Goal: Find specific page/section: Find specific page/section

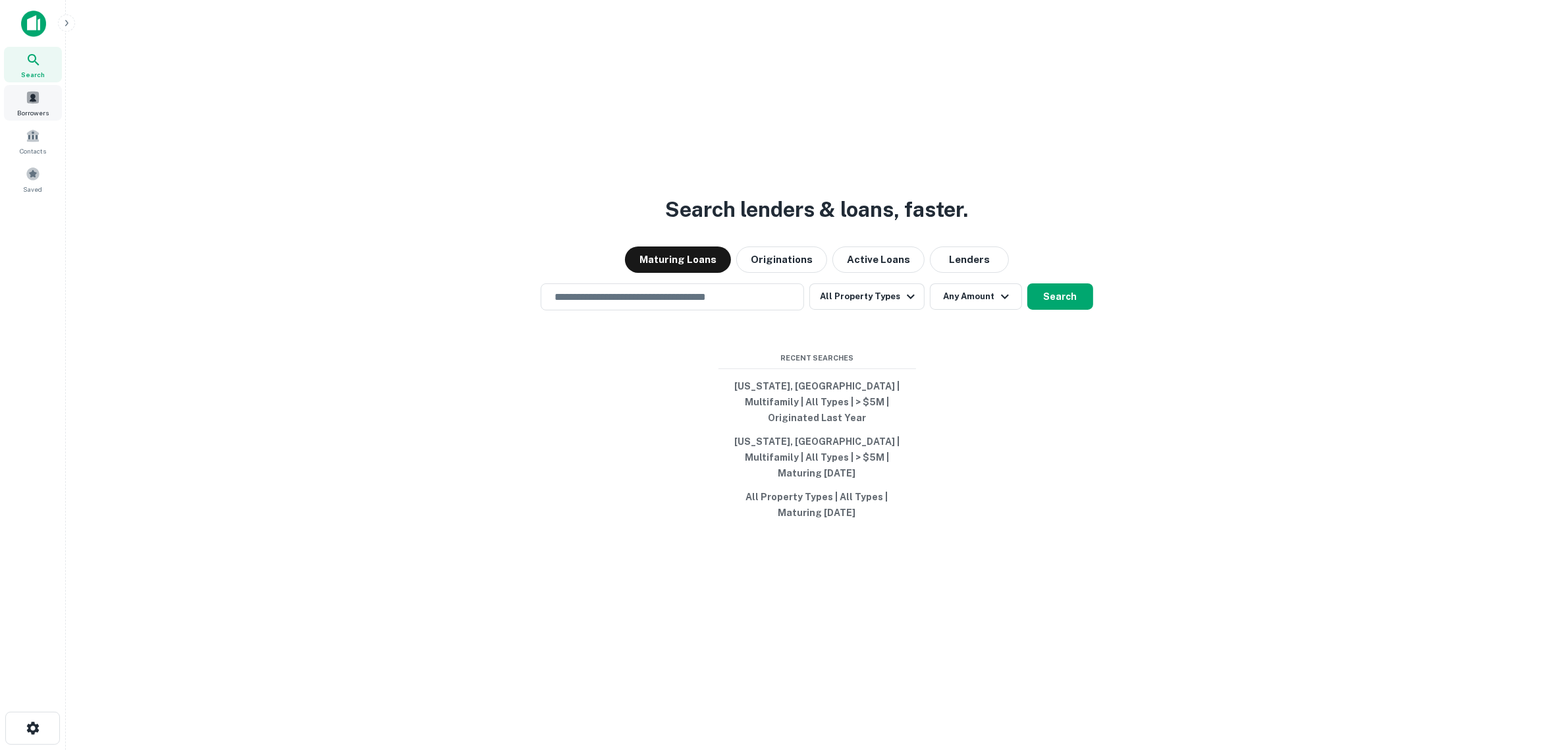
click at [33, 112] on span "Borrowers" at bounding box center [32, 112] width 31 height 10
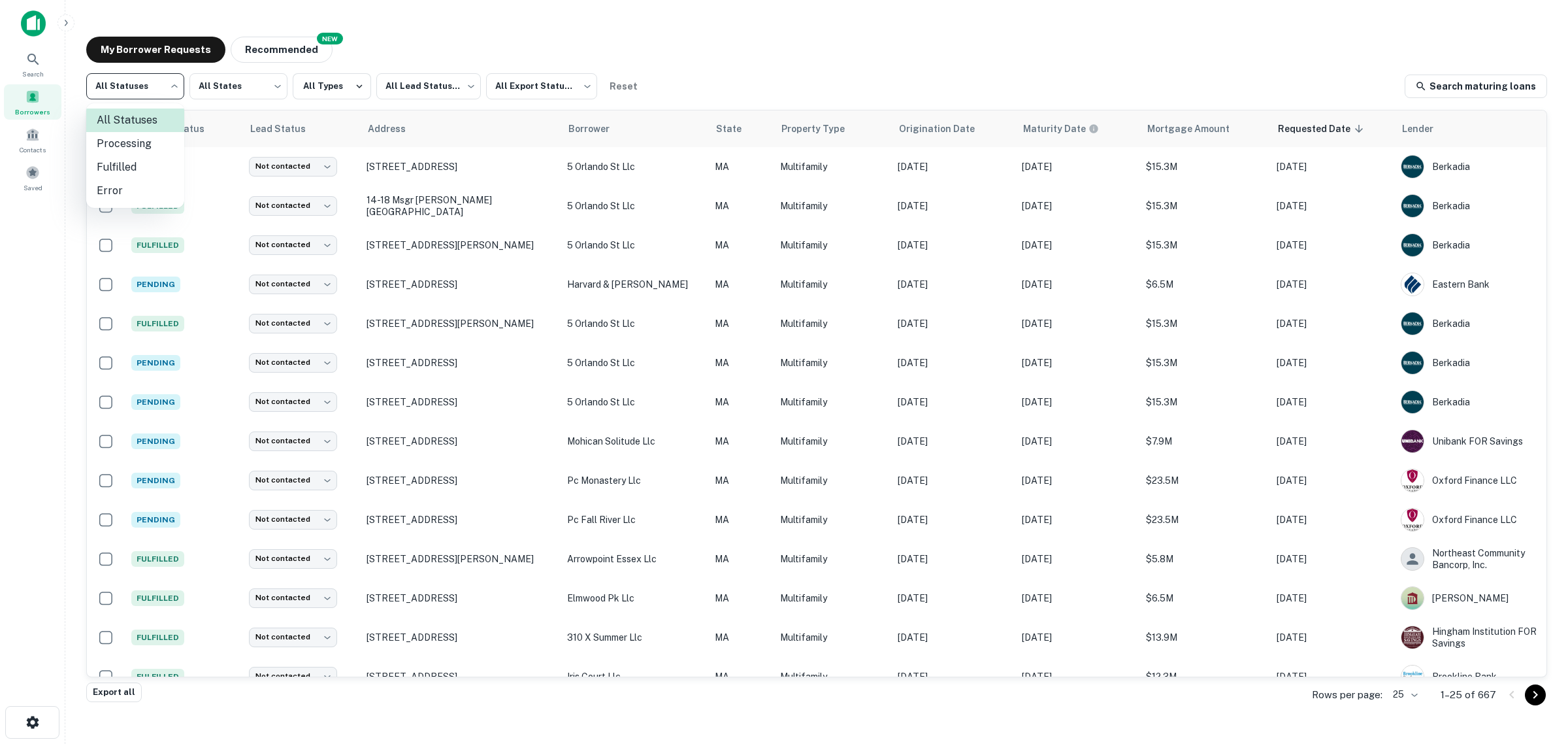
click at [135, 89] on body "Search Borrowers Contacts Saved My Borrower Requests NEW Recommended All Status…" at bounding box center [784, 372] width 1568 height 744
click at [152, 160] on li "Fulfilled" at bounding box center [135, 167] width 98 height 24
type input "*********"
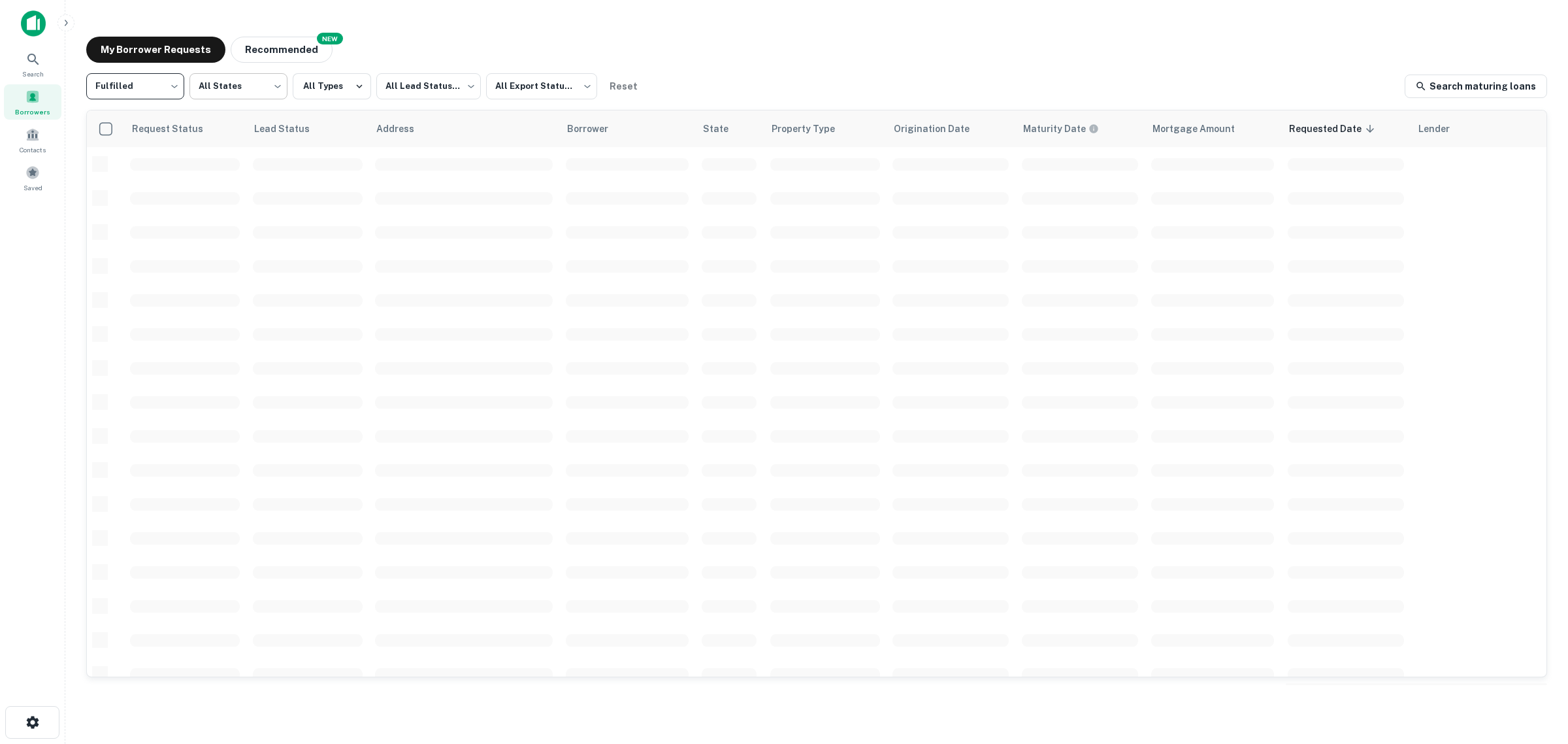
click at [239, 80] on body "Search Borrowers Contacts Saved My Borrower Requests NEW Recommended Fulfilled …" at bounding box center [784, 372] width 1568 height 744
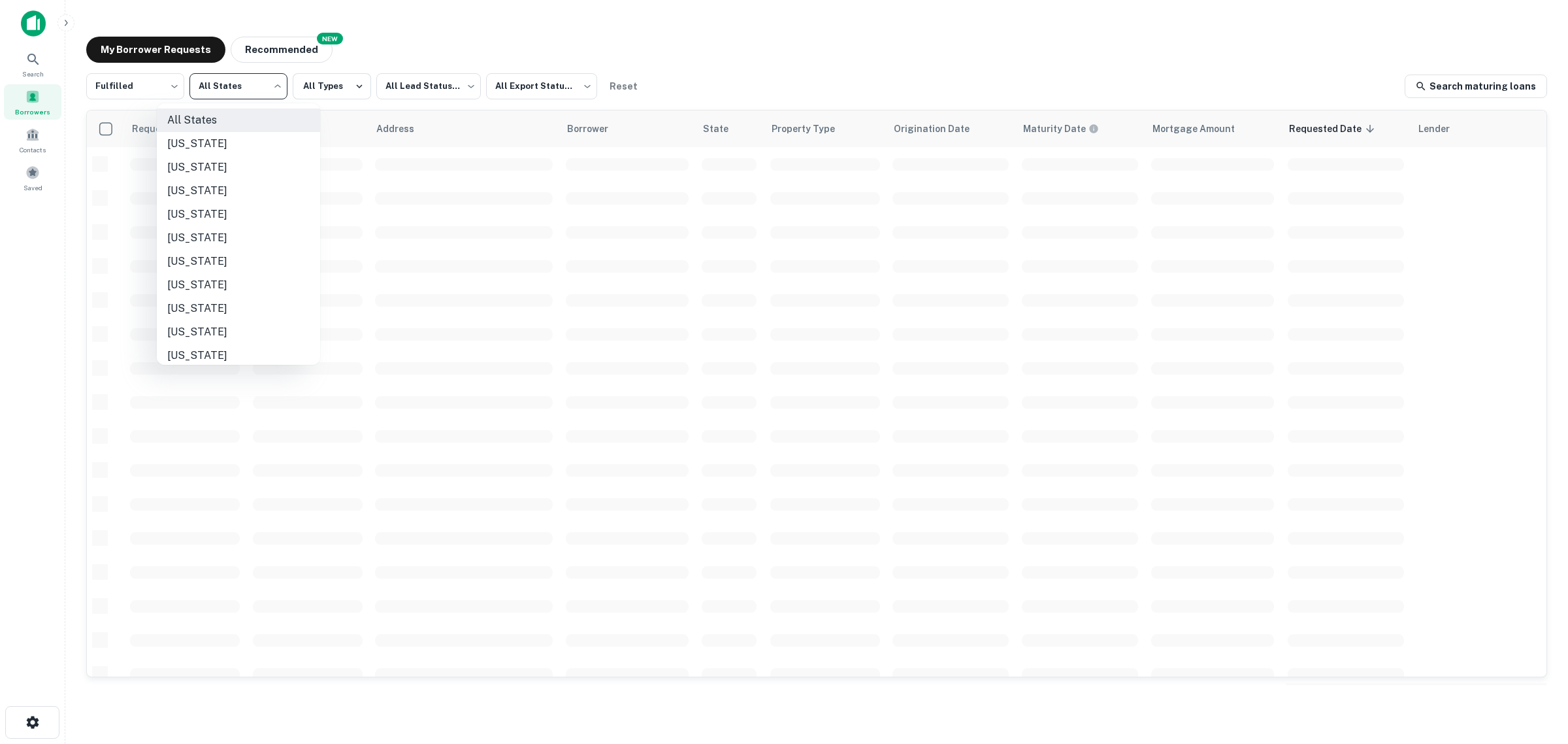
click at [225, 287] on li "Connecticut" at bounding box center [238, 285] width 163 height 24
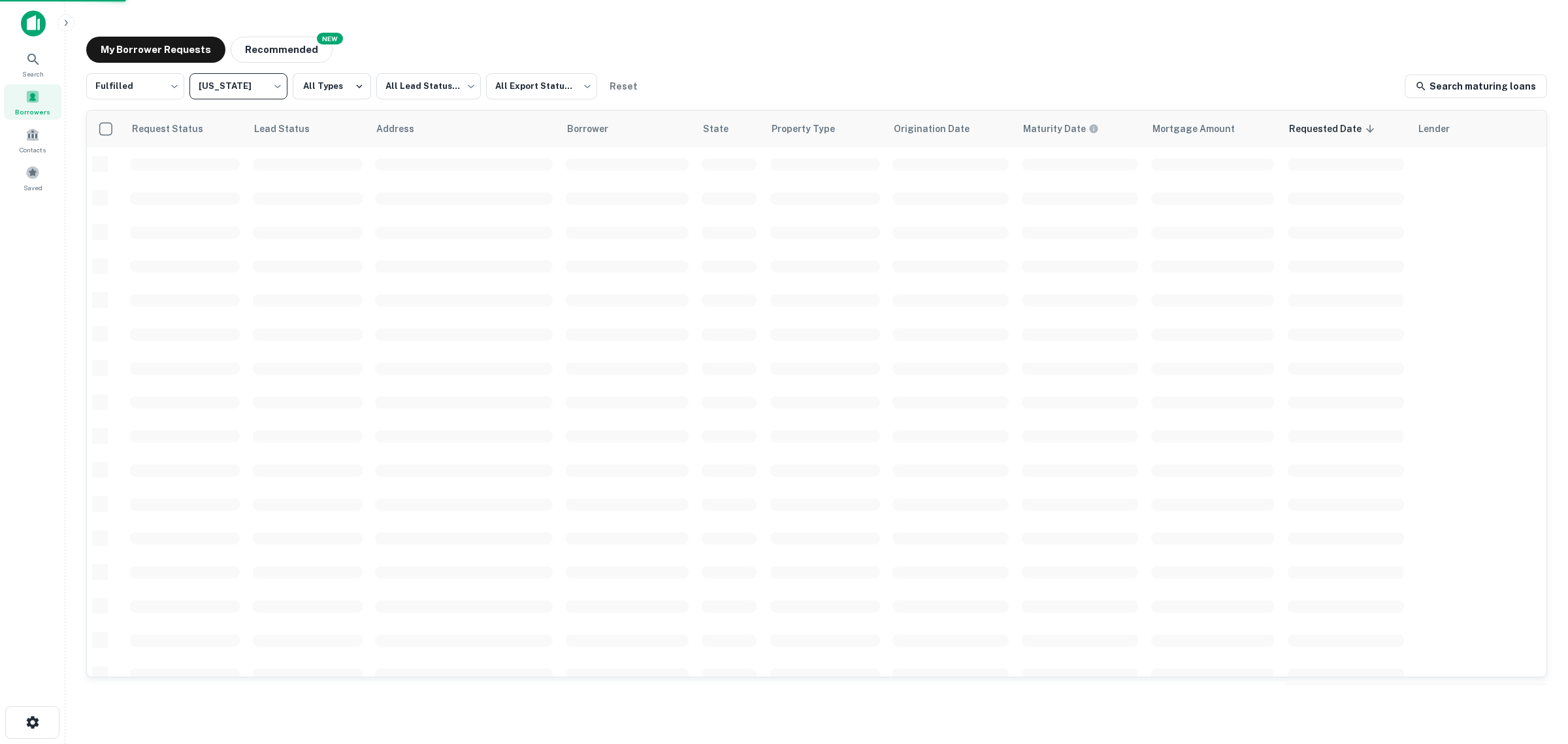
type input "**"
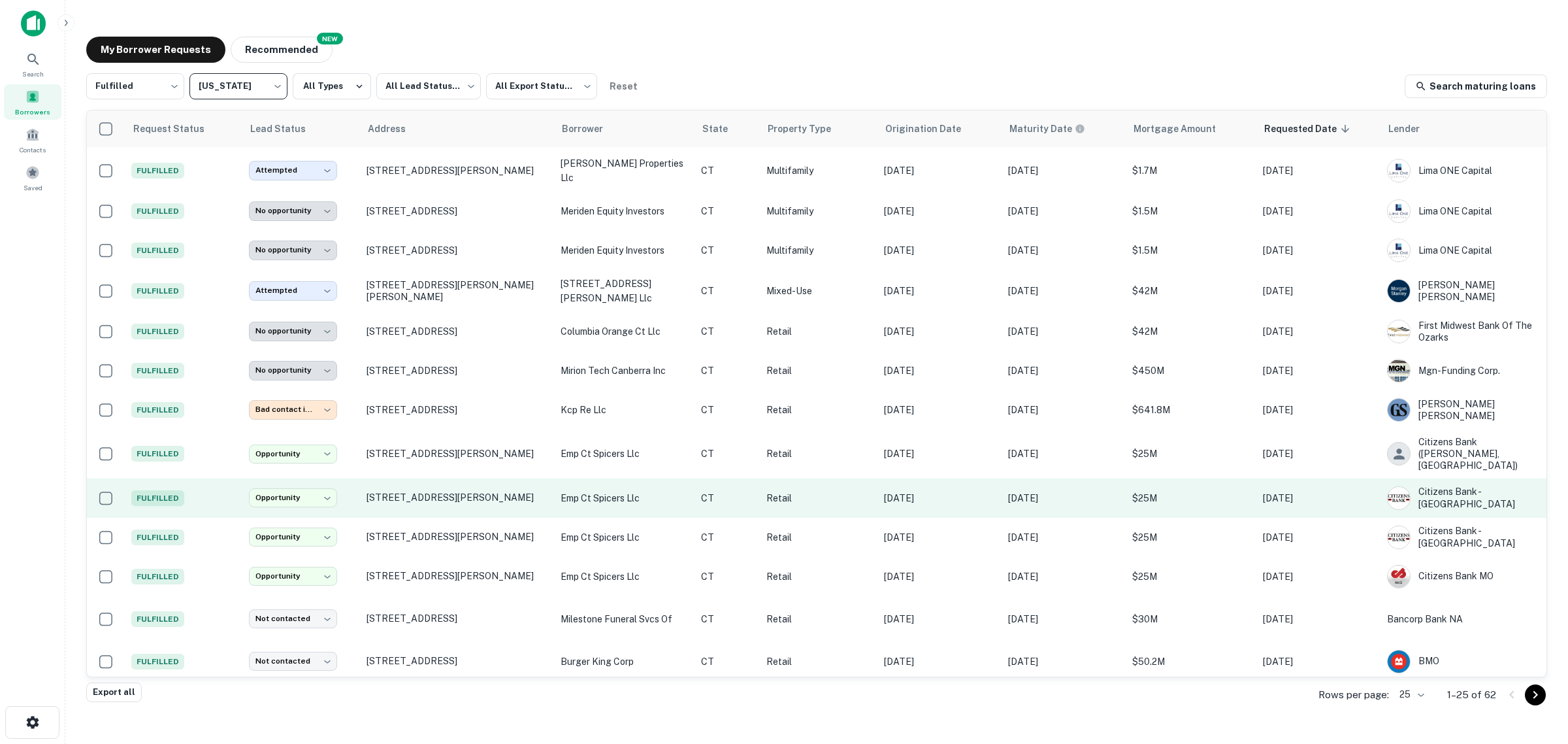
scroll to position [326, 0]
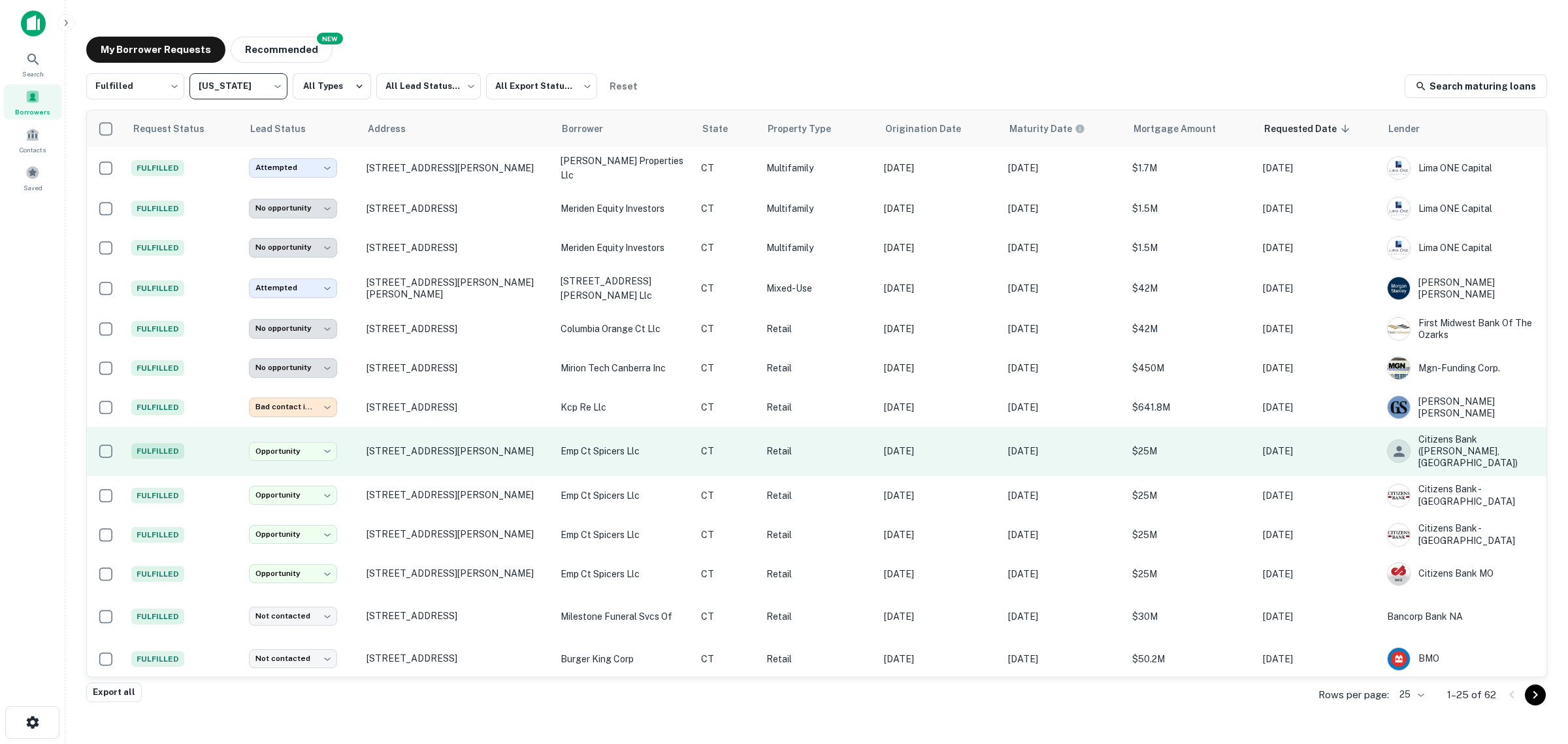
click at [561, 444] on p "emp ct spicers llc" at bounding box center [624, 451] width 127 height 14
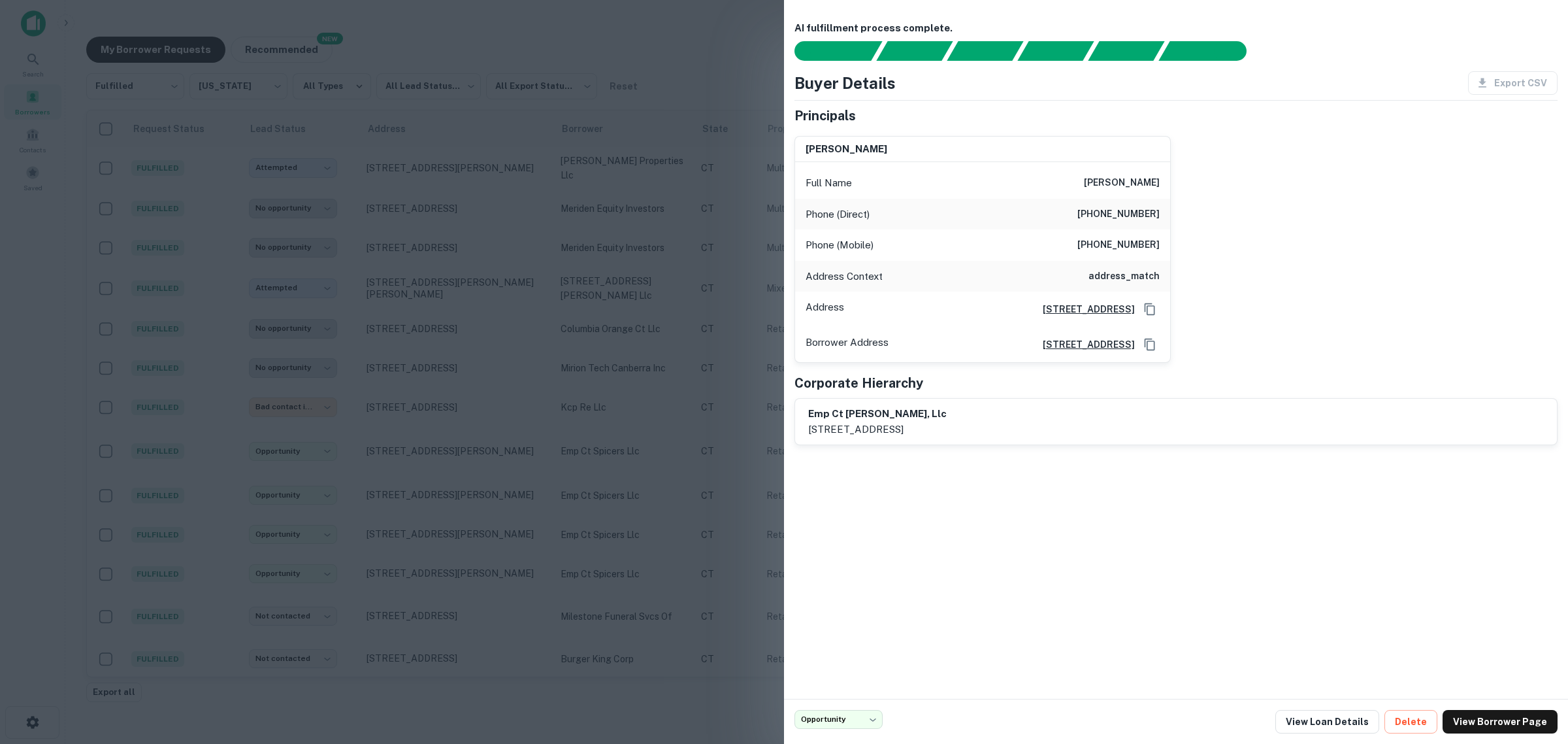
click at [62, 446] on div at bounding box center [784, 372] width 1568 height 744
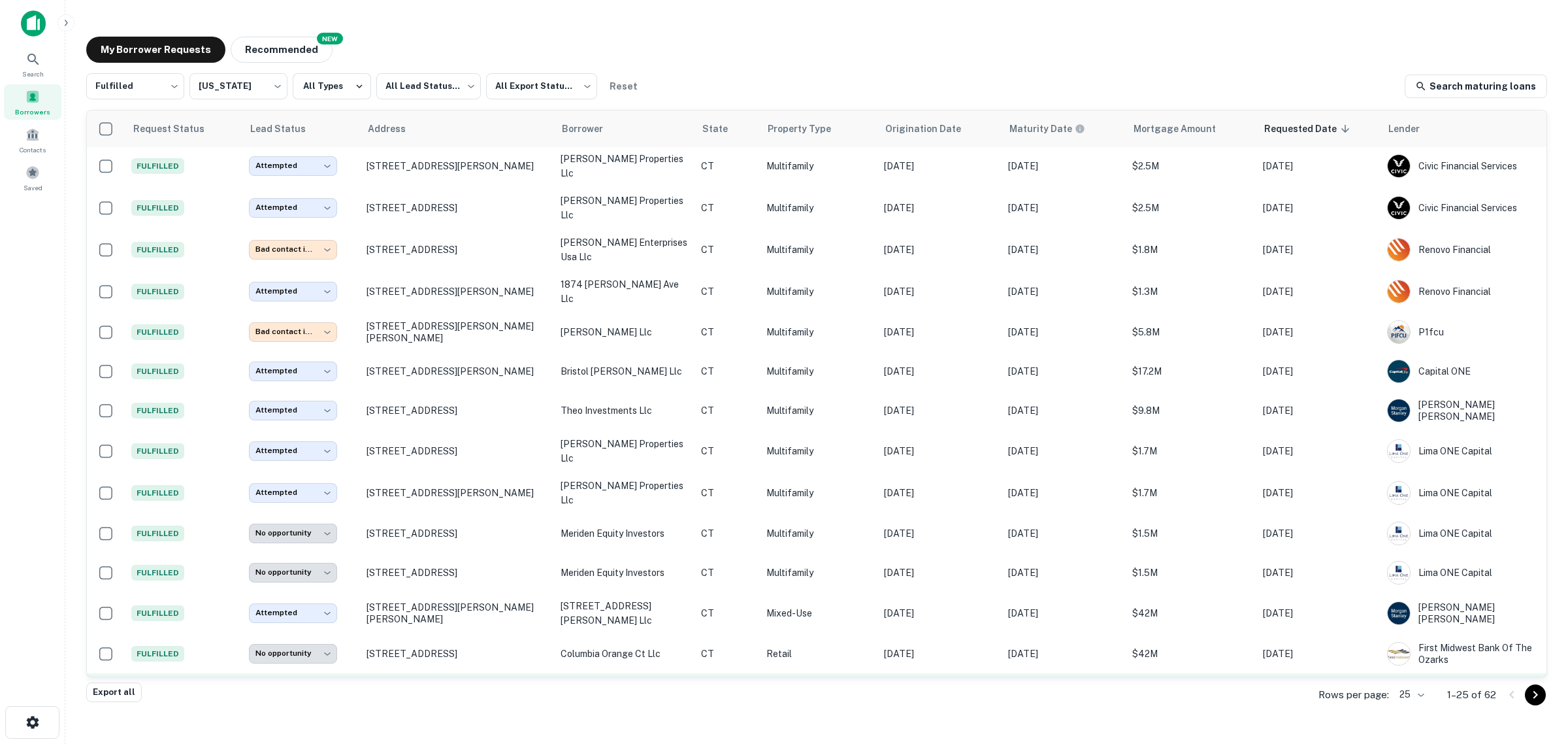
scroll to position [0, 0]
